Goal: Navigation & Orientation: Find specific page/section

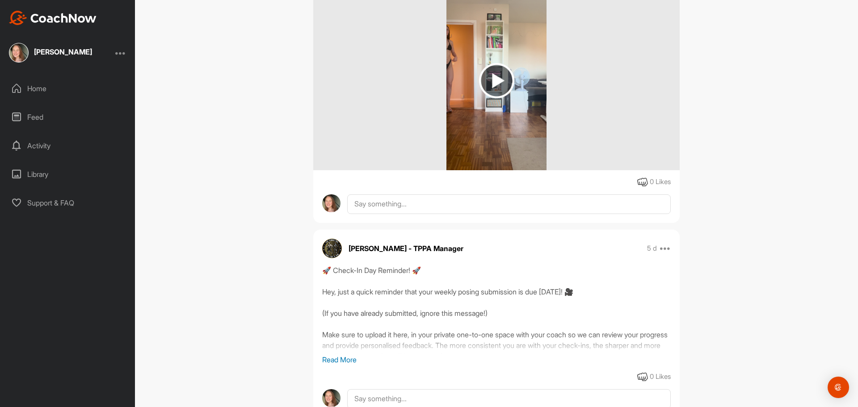
scroll to position [357, 0]
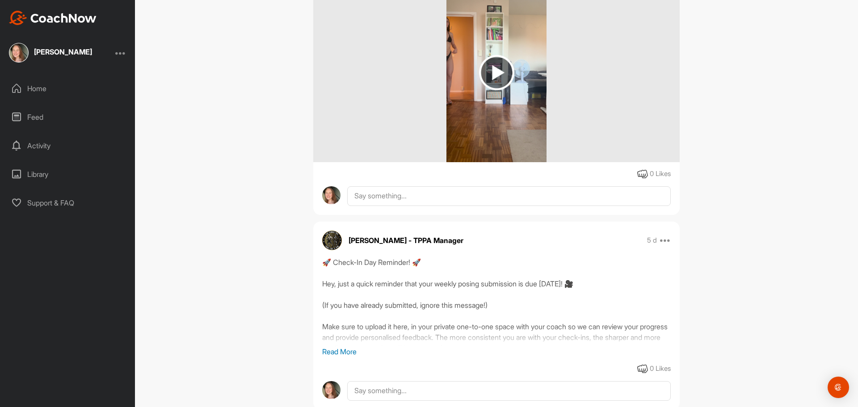
click at [328, 235] on img at bounding box center [332, 241] width 20 height 20
click at [369, 241] on p "[PERSON_NAME] - TPPA Manager" at bounding box center [405, 240] width 115 height 11
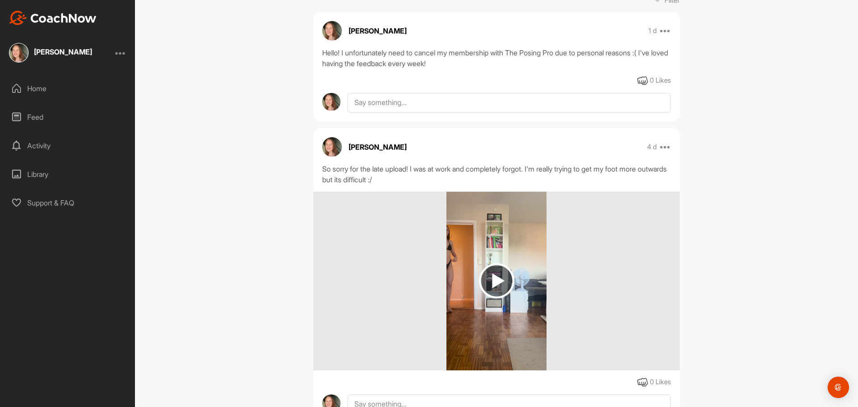
scroll to position [134, 0]
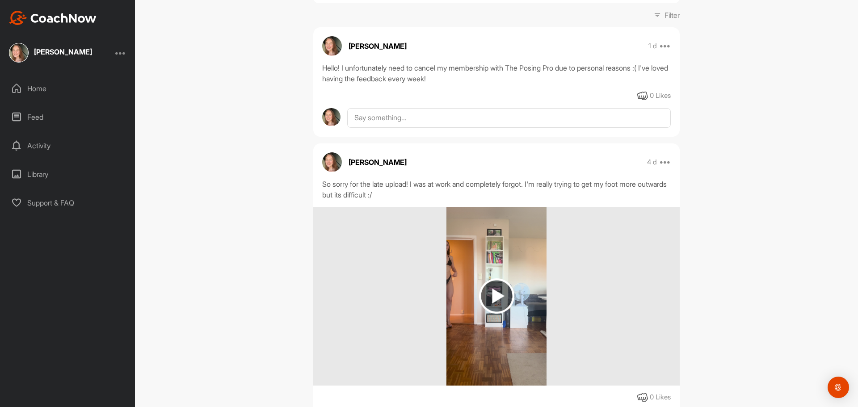
click at [48, 86] on div "Home" at bounding box center [68, 88] width 126 height 22
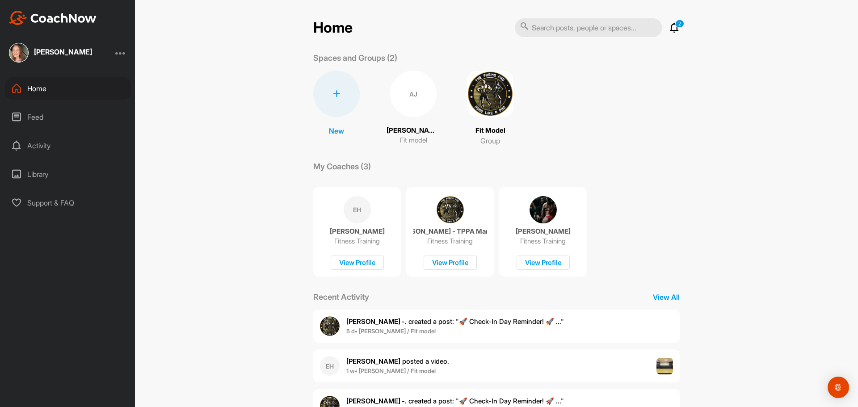
click at [661, 26] on div "2 Notifications Invitations This Week [PERSON_NAME] -. created a post : "🚀 Chec…" at bounding box center [597, 28] width 165 height 20
click at [669, 26] on icon at bounding box center [674, 27] width 11 height 11
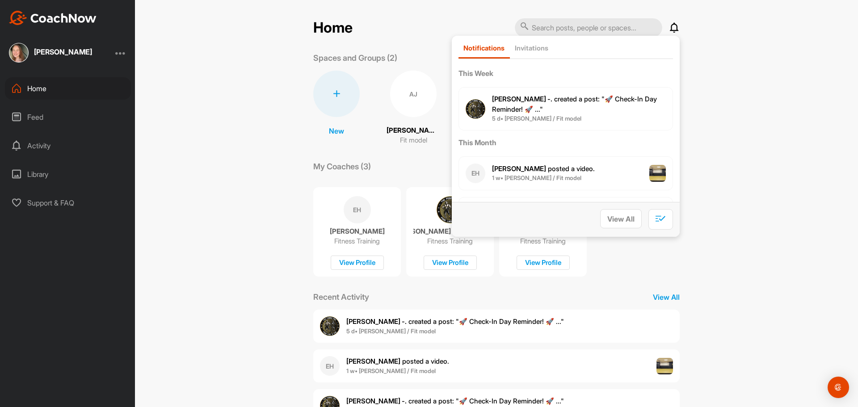
click at [740, 76] on div "Home Notifications Invitations This Week [PERSON_NAME] -. created a post : "🚀 C…" at bounding box center [496, 203] width 723 height 407
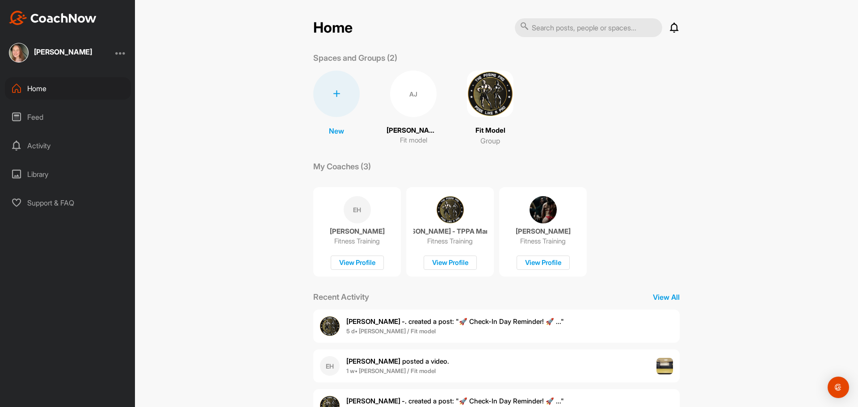
click at [406, 138] on p "Fit model" at bounding box center [413, 140] width 27 height 10
